Goal: Transaction & Acquisition: Purchase product/service

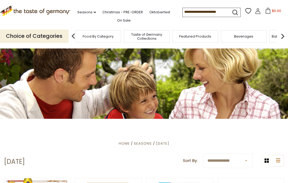
click at [108, 34] on span "Food By Category" at bounding box center [98, 36] width 31 height 4
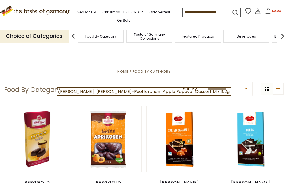
click at [109, 34] on span "Food By Category" at bounding box center [100, 36] width 31 height 4
click at [51, 34] on p "Choice of Categories" at bounding box center [34, 36] width 68 height 13
click at [284, 35] on img at bounding box center [282, 36] width 11 height 11
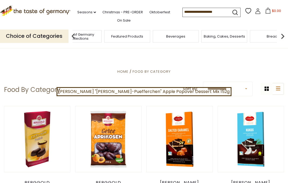
click at [284, 35] on img at bounding box center [282, 36] width 11 height 11
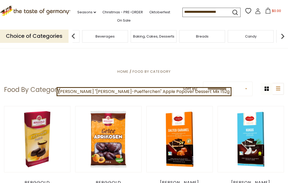
click at [284, 35] on img at bounding box center [282, 36] width 11 height 11
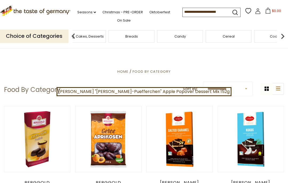
click at [284, 35] on img at bounding box center [282, 36] width 11 height 11
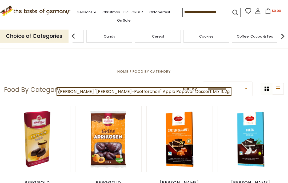
click at [284, 35] on img at bounding box center [282, 36] width 11 height 11
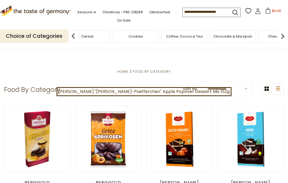
click at [284, 35] on img at bounding box center [282, 36] width 11 height 11
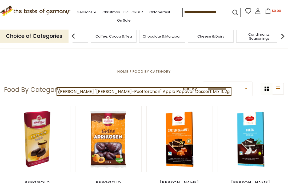
click at [284, 35] on img at bounding box center [282, 36] width 11 height 11
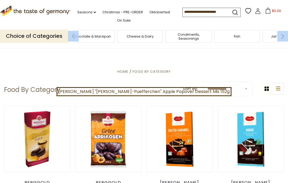
click at [284, 35] on img at bounding box center [282, 36] width 11 height 11
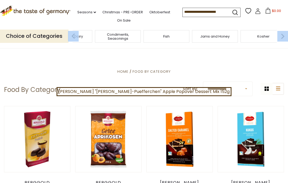
click at [284, 35] on img at bounding box center [282, 36] width 11 height 11
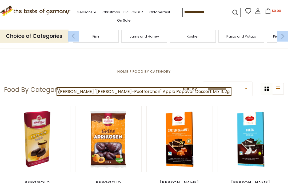
click at [284, 35] on img at bounding box center [282, 36] width 11 height 11
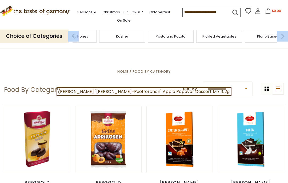
click at [284, 35] on img at bounding box center [282, 36] width 11 height 11
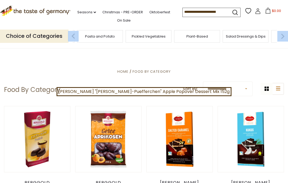
click at [284, 35] on img at bounding box center [282, 36] width 11 height 11
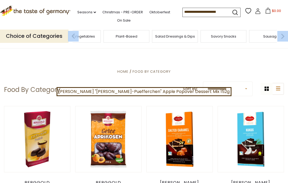
click at [269, 34] on span "Sausages" at bounding box center [272, 36] width 18 height 4
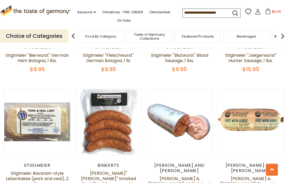
scroll to position [1135, 0]
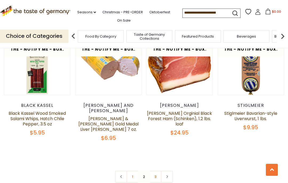
scroll to position [1169, 0]
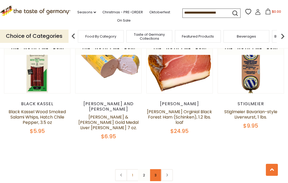
click at [157, 169] on link "3" at bounding box center [155, 175] width 12 height 12
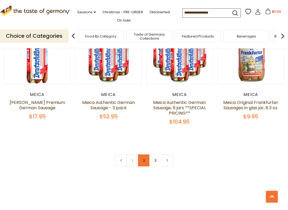
scroll to position [280, 0]
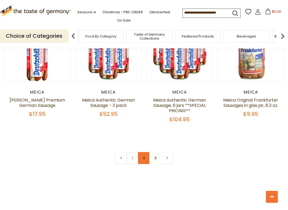
click at [146, 157] on link "2" at bounding box center [144, 158] width 12 height 12
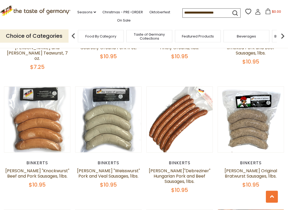
scroll to position [729, 0]
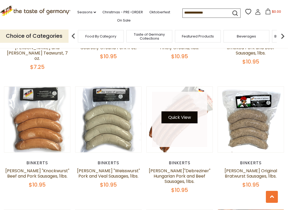
click at [181, 112] on button "Quick View" at bounding box center [179, 118] width 36 height 12
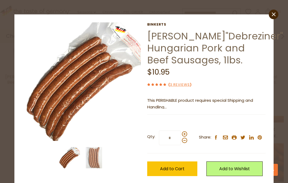
scroll to position [0, 0]
click at [272, 13] on icon at bounding box center [273, 15] width 4 height 4
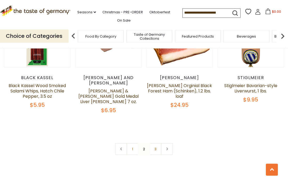
scroll to position [1195, 0]
click at [131, 143] on link "1" at bounding box center [132, 149] width 12 height 12
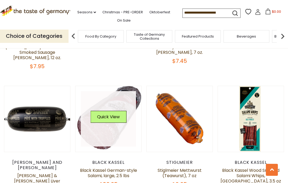
scroll to position [741, 0]
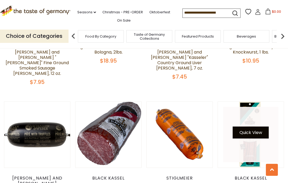
click at [244, 126] on button "Quick View" at bounding box center [250, 132] width 36 height 12
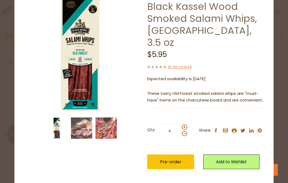
scroll to position [29, 0]
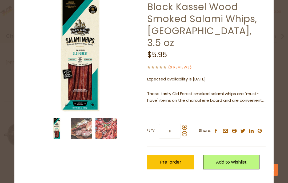
click at [235, 91] on p "These tasty Old Forest smoked salami whips are "must-have" items on the charcut…" at bounding box center [206, 97] width 118 height 13
click at [230, 95] on div "Black Kassel Black Kassel Wood Smoked Salami Whips, Old Forest, 3.5 oz $5.95 ( …" at bounding box center [206, 90] width 118 height 195
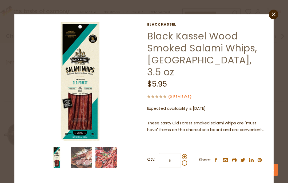
scroll to position [0, 0]
click at [272, 13] on icon "close" at bounding box center [273, 15] width 4 height 4
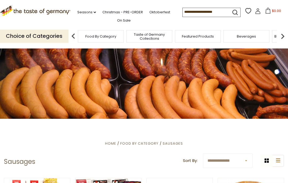
click at [182, 10] on input at bounding box center [204, 11] width 45 height 7
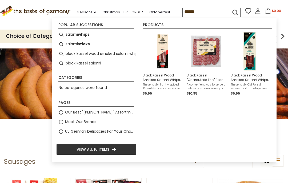
type input "******"
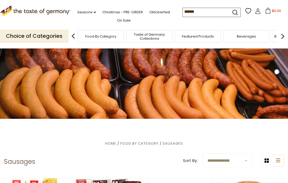
click at [231, 12] on icon "submit" at bounding box center [234, 12] width 7 height 7
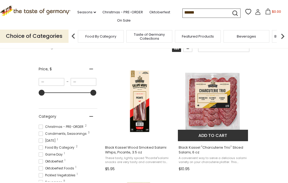
scroll to position [78, 0]
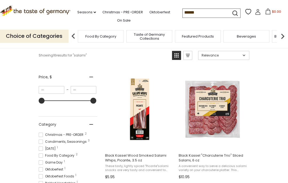
click at [41, 156] on span at bounding box center [41, 155] width 4 height 4
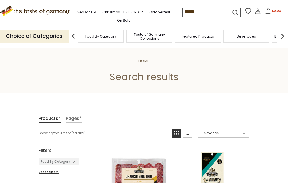
click at [194, 35] on span "Featured Products" at bounding box center [198, 36] width 32 height 4
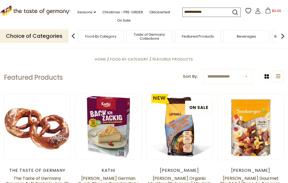
scroll to position [12, 0]
click at [281, 34] on img at bounding box center [282, 36] width 11 height 11
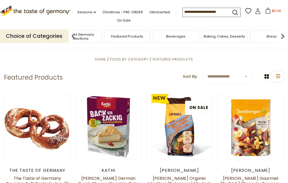
click at [281, 34] on img at bounding box center [282, 36] width 11 height 11
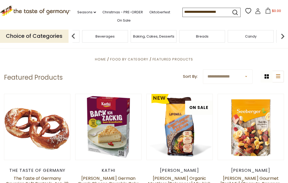
click at [281, 34] on img at bounding box center [282, 36] width 11 height 11
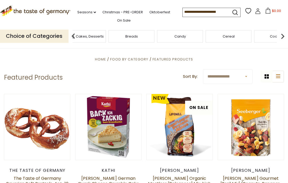
click at [281, 36] on img at bounding box center [282, 36] width 11 height 11
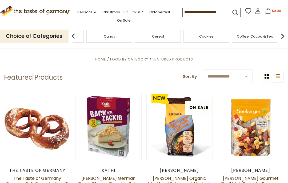
click at [281, 36] on img at bounding box center [282, 36] width 11 height 11
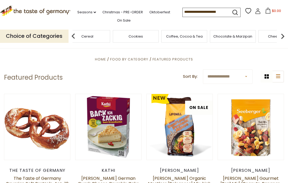
click at [281, 36] on img at bounding box center [282, 36] width 11 height 11
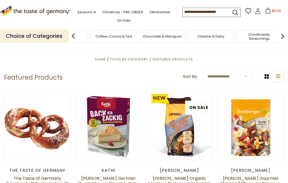
click at [281, 36] on img at bounding box center [282, 36] width 11 height 11
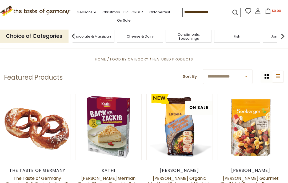
click at [281, 36] on img at bounding box center [282, 36] width 11 height 11
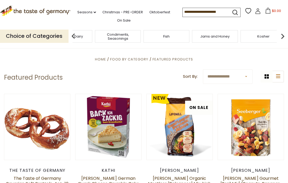
click at [281, 36] on img at bounding box center [282, 36] width 11 height 11
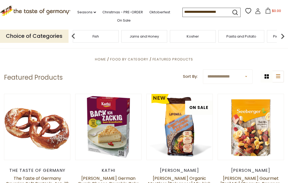
click at [281, 36] on img at bounding box center [282, 36] width 11 height 11
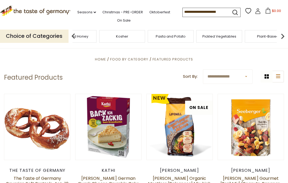
click at [281, 36] on img at bounding box center [282, 36] width 11 height 11
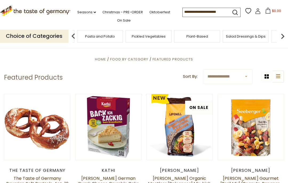
click at [281, 36] on img at bounding box center [282, 36] width 11 height 11
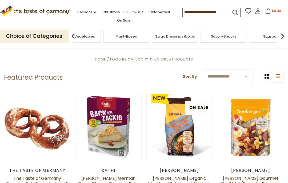
click at [281, 36] on img at bounding box center [282, 36] width 11 height 11
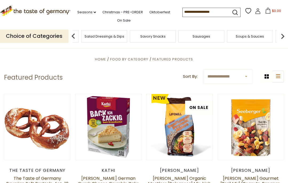
click at [252, 34] on span "Soups & Sauces" at bounding box center [249, 36] width 28 height 4
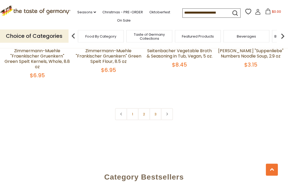
scroll to position [1158, 0]
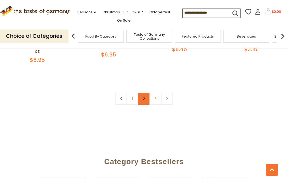
click at [142, 93] on link "2" at bounding box center [144, 99] width 12 height 12
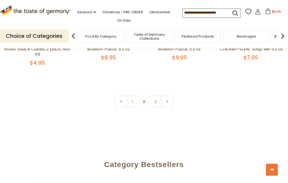
scroll to position [1139, 0]
click at [152, 96] on link "3" at bounding box center [155, 102] width 12 height 12
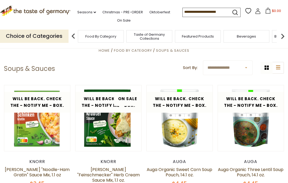
scroll to position [0, 0]
